Goal: Transaction & Acquisition: Purchase product/service

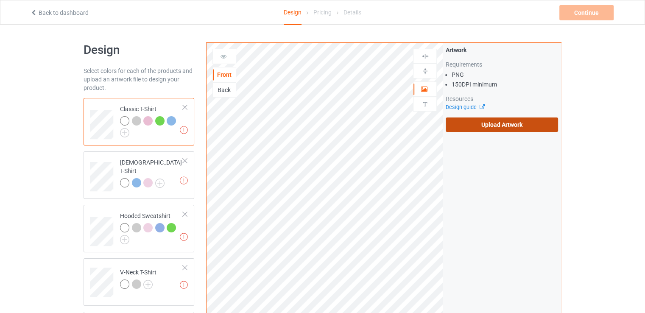
click at [490, 119] on label "Upload Artwork" at bounding box center [501, 124] width 112 height 14
click at [0, 0] on input "Upload Artwork" at bounding box center [0, 0] width 0 height 0
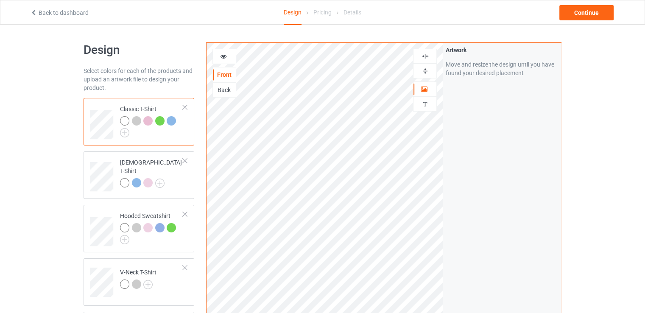
click at [427, 58] on img at bounding box center [425, 56] width 8 height 8
click at [422, 70] on img at bounding box center [425, 71] width 8 height 8
click at [573, 17] on div "Continue" at bounding box center [586, 12] width 54 height 15
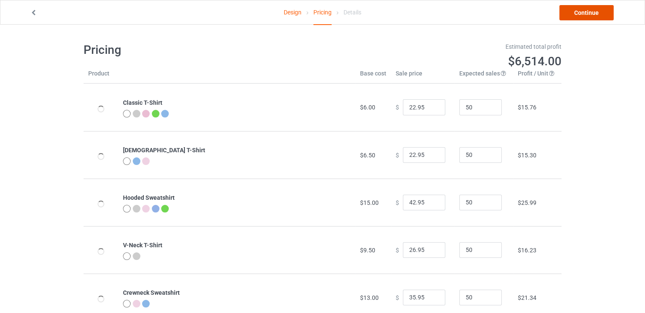
click at [579, 10] on link "Continue" at bounding box center [586, 12] width 54 height 15
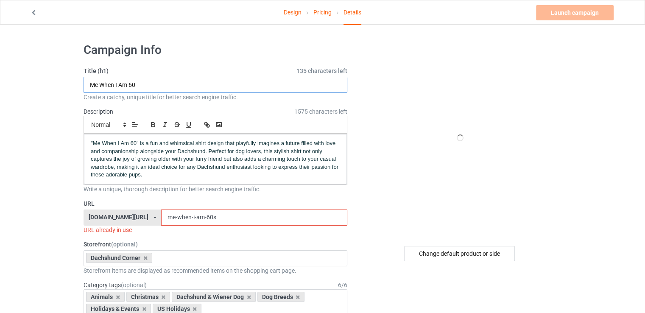
click at [227, 87] on input "Me When I Am 60" at bounding box center [215, 85] width 264 height 16
paste input "y Dachshund Rides Shotgun"
type input "My Dachshund Rides Shotgun"
click at [220, 48] on h1 "Campaign Info" at bounding box center [215, 49] width 264 height 15
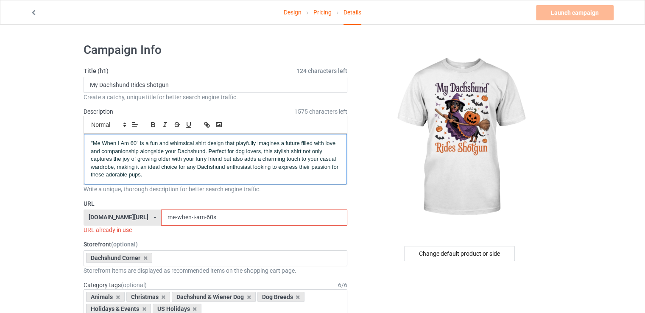
click at [209, 180] on div ""Me When I Am 60" is a fun and whimsical shirt design that playfully imagines a…" at bounding box center [215, 159] width 263 height 50
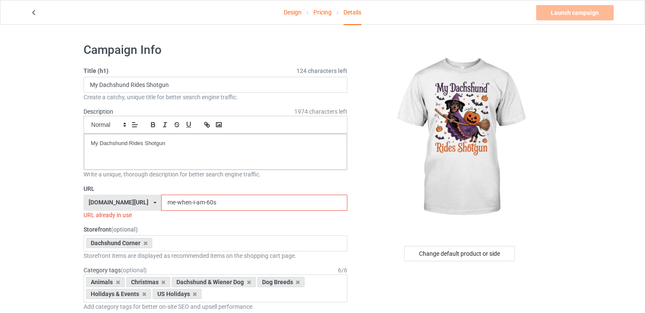
click at [192, 203] on input "me-when-i-am-60s" at bounding box center [254, 203] width 186 height 16
paste input "My Dachshund Rides Shotgun"
drag, startPoint x: 148, startPoint y: 204, endPoint x: 142, endPoint y: 200, distance: 7.1
click at [161, 200] on input "My Dachshund Rides Shotgun" at bounding box center [254, 203] width 186 height 16
click at [161, 200] on input "my Dachshund Rides Shotgun" at bounding box center [254, 203] width 186 height 16
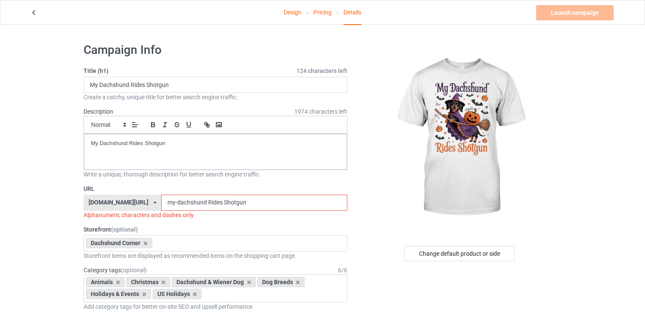
drag, startPoint x: 181, startPoint y: 200, endPoint x: 187, endPoint y: 200, distance: 6.0
click at [187, 200] on input "my-dachshund Rides Shotgun" at bounding box center [254, 203] width 186 height 16
drag, startPoint x: 195, startPoint y: 200, endPoint x: 200, endPoint y: 200, distance: 4.7
click at [200, 200] on input "my-dachshund-rides Shotgun" at bounding box center [254, 203] width 186 height 16
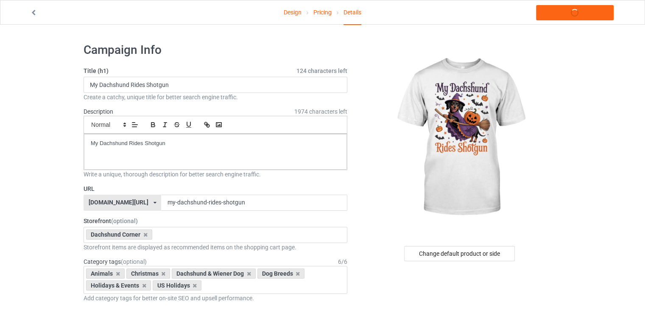
click at [229, 192] on label "URL" at bounding box center [215, 188] width 264 height 8
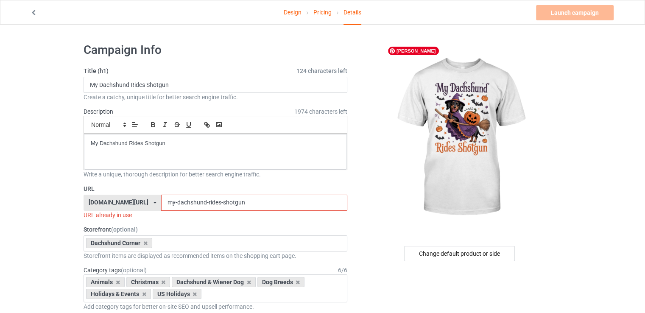
click at [239, 200] on input "my-dachshund-rides-shotgun" at bounding box center [254, 203] width 186 height 16
click at [182, 200] on input "my-dachshund-rides-shotgun" at bounding box center [254, 203] width 186 height 16
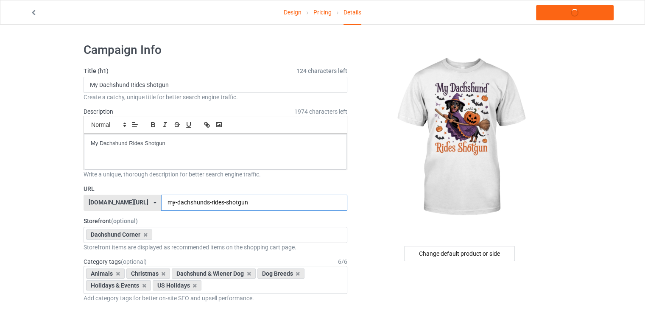
click at [259, 195] on input "my-dachshunds-rides-shotgun" at bounding box center [254, 203] width 186 height 16
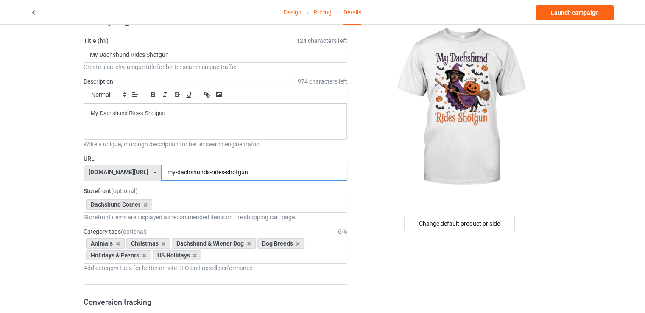
scroll to position [42, 0]
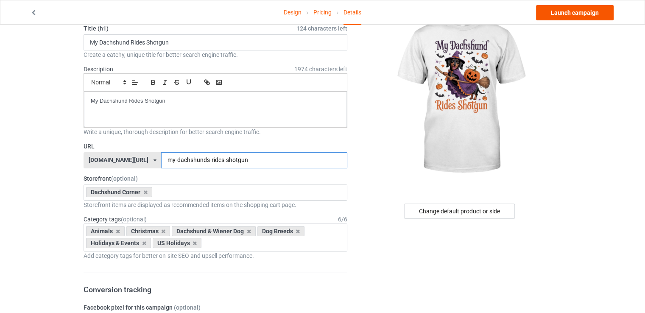
type input "my-dachshunds-rides-shotgun"
click at [565, 11] on link "Launch campaign" at bounding box center [575, 12] width 78 height 15
